Goal: Task Accomplishment & Management: Manage account settings

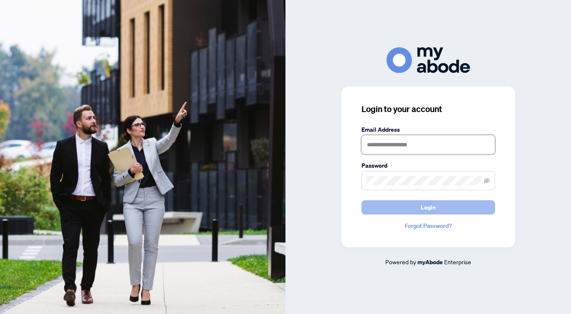
type input "**********"
click at [419, 209] on button "Login" at bounding box center [429, 207] width 134 height 14
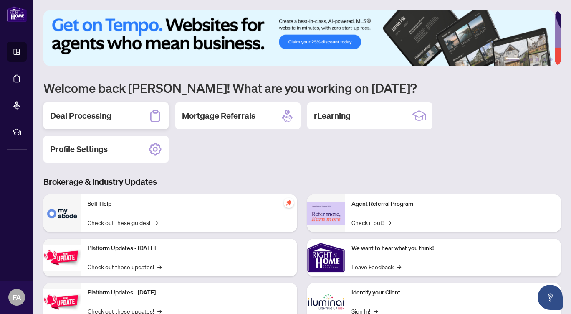
click at [104, 113] on h2 "Deal Processing" at bounding box center [80, 116] width 61 height 12
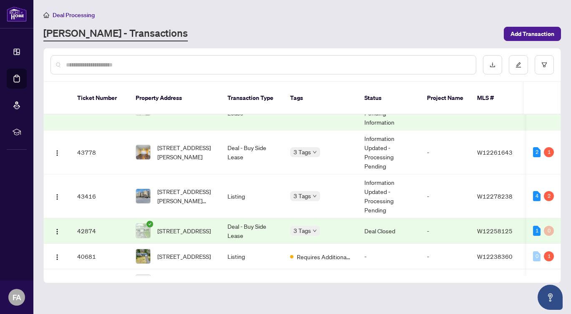
scroll to position [103, 0]
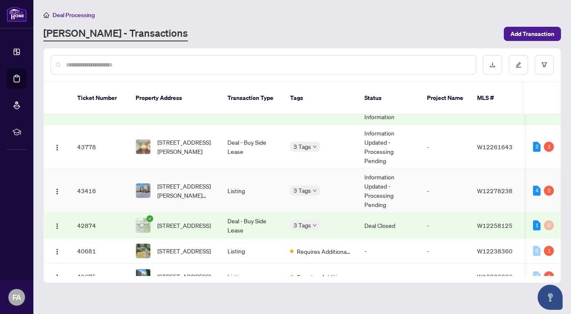
click at [335, 185] on div "3 Tags" at bounding box center [320, 190] width 61 height 10
click at [218, 180] on td "[STREET_ADDRESS][PERSON_NAME][PERSON_NAME]" at bounding box center [175, 191] width 92 height 44
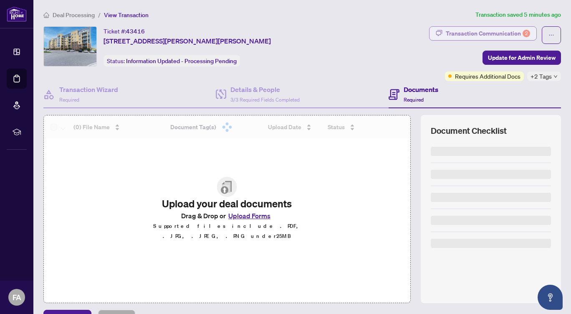
click at [474, 31] on div "Transaction Communication 2" at bounding box center [488, 33] width 84 height 13
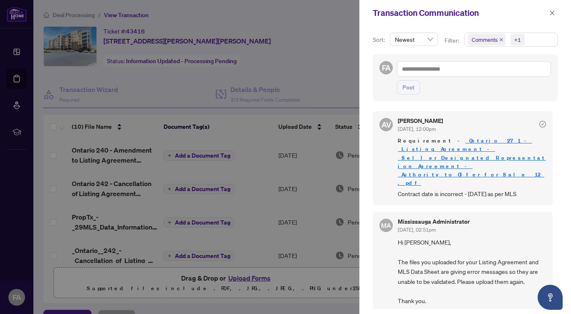
click at [315, 41] on div at bounding box center [285, 157] width 571 height 314
click at [553, 13] on icon "close" at bounding box center [552, 12] width 5 height 5
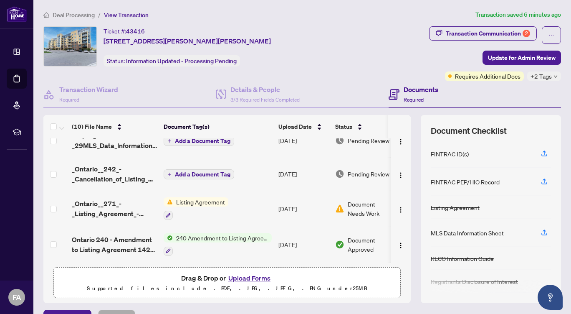
scroll to position [89, 0]
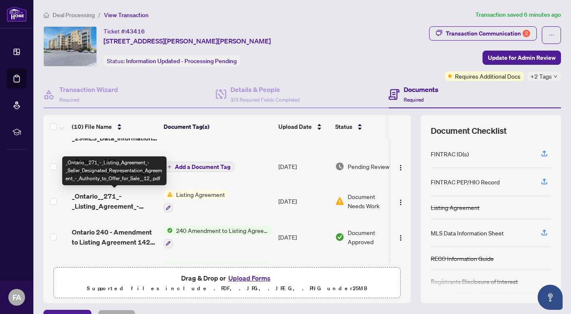
click at [127, 197] on span "_Ontario__271_-_Listing_Agreement_-_Seller_Designated_Representation_Agreement_…" at bounding box center [114, 201] width 85 height 20
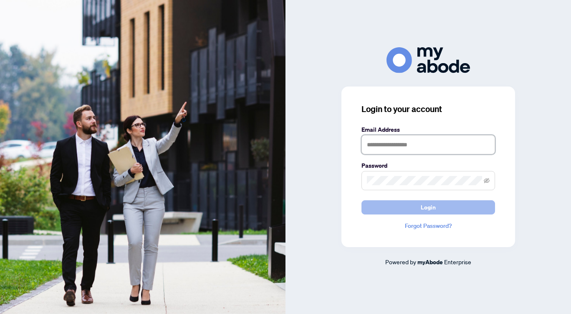
type input "**********"
click at [399, 205] on button "Login" at bounding box center [429, 207] width 134 height 14
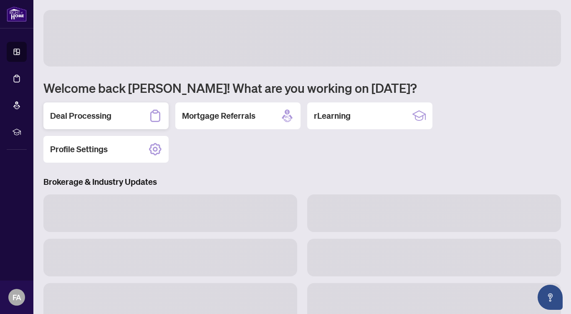
click at [113, 114] on div "Deal Processing" at bounding box center [105, 115] width 125 height 27
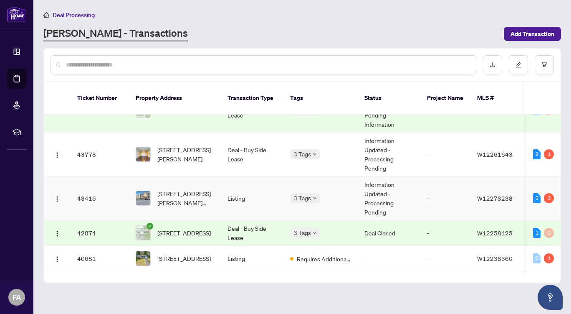
scroll to position [96, 0]
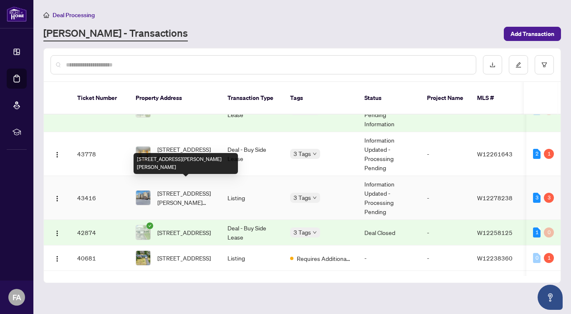
click at [200, 188] on span "[STREET_ADDRESS][PERSON_NAME][PERSON_NAME]" at bounding box center [185, 197] width 57 height 18
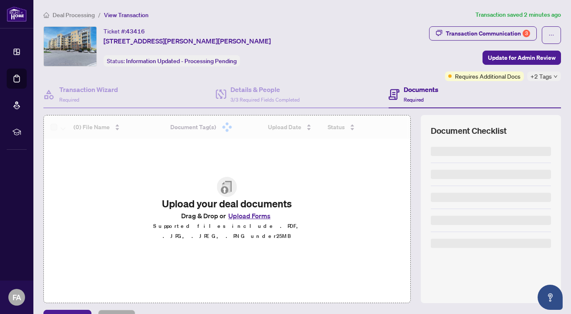
scroll to position [48, 0]
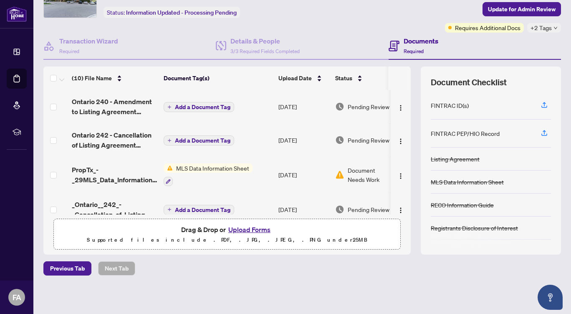
click at [245, 227] on button "Upload Forms" at bounding box center [249, 229] width 47 height 11
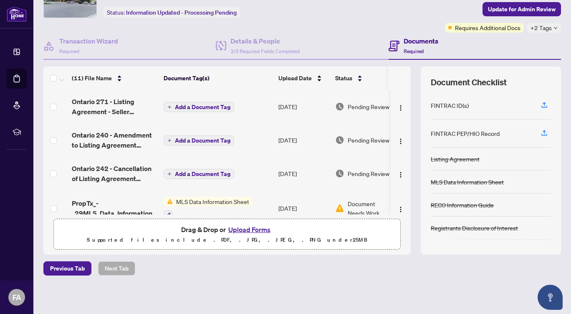
scroll to position [0, 0]
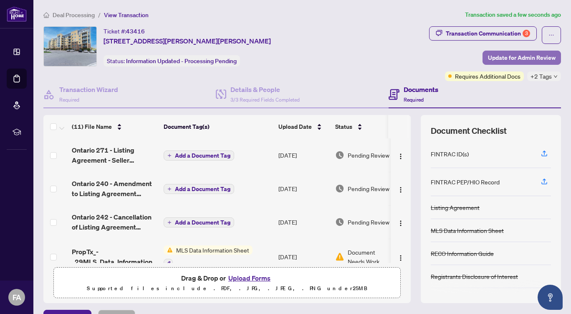
click at [512, 58] on span "Update for Admin Review" at bounding box center [522, 57] width 68 height 13
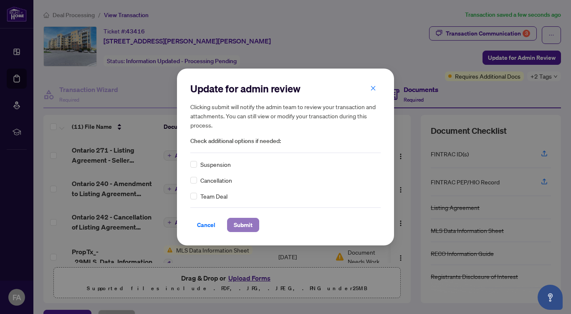
click at [246, 220] on span "Submit" at bounding box center [243, 224] width 19 height 13
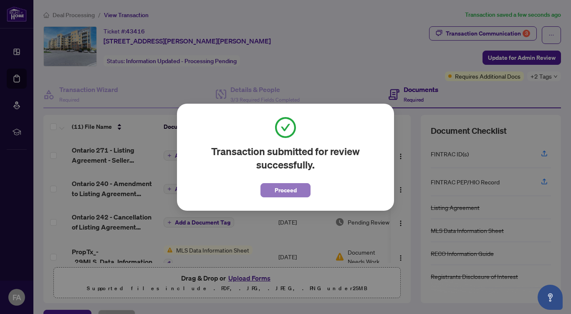
click at [288, 193] on span "Proceed" at bounding box center [286, 189] width 22 height 13
